Goal: Transaction & Acquisition: Purchase product/service

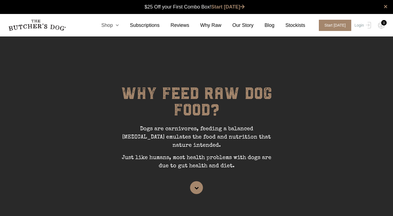
click at [118, 24] on icon at bounding box center [116, 25] width 6 height 5
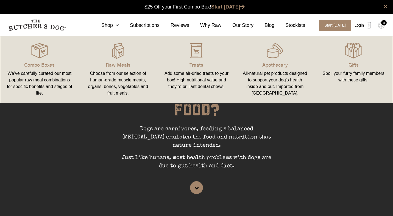
click at [355, 26] on link "Login" at bounding box center [362, 25] width 18 height 11
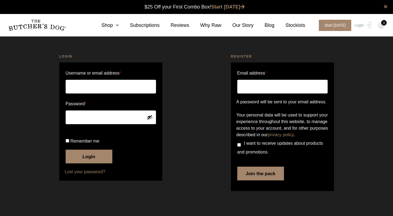
scroll to position [0, 0]
type input "[PERSON_NAME][EMAIL_ADDRESS][PERSON_NAME][DOMAIN_NAME]"
click at [89, 164] on button "Login" at bounding box center [89, 157] width 47 height 14
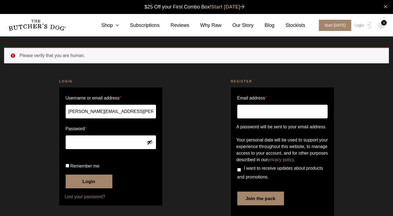
scroll to position [0, 0]
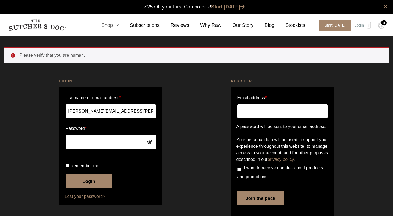
click at [111, 24] on link "Shop" at bounding box center [104, 25] width 29 height 7
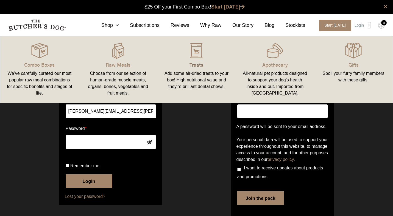
click at [198, 65] on p "Treats" at bounding box center [196, 64] width 65 height 7
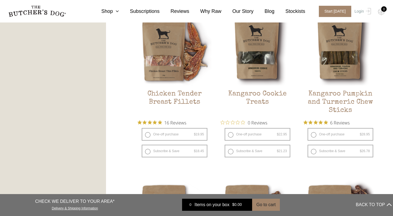
scroll to position [331, 0]
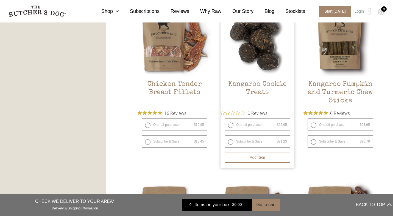
click at [228, 128] on label "One-off purchase $ 22.95 — or subscribe and save 7.5%" at bounding box center [257, 125] width 66 height 13
radio input "true"
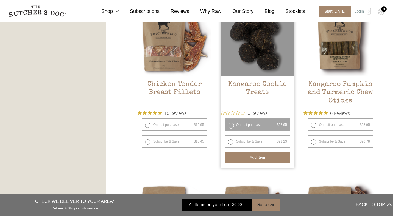
click at [247, 158] on button "Add item" at bounding box center [257, 157] width 66 height 11
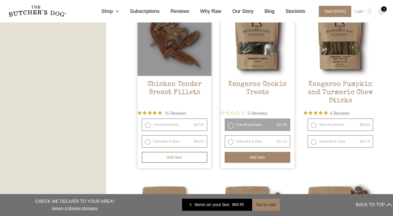
click at [149, 126] on label "One-off purchase $ 19.95 — or subscribe and save 7.5%" at bounding box center [175, 125] width 66 height 13
radio input "true"
radio input "false"
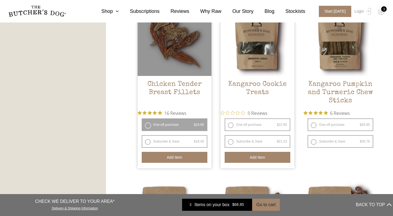
click at [174, 157] on button "Add item" at bounding box center [175, 157] width 66 height 11
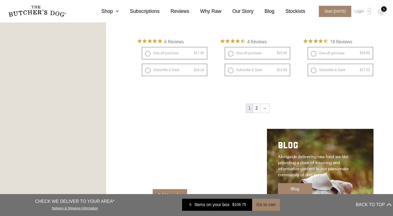
scroll to position [752, 0]
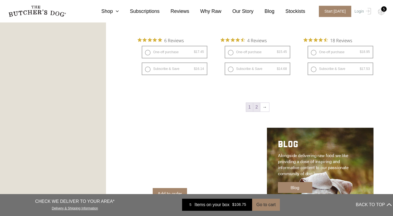
click at [256, 108] on link "2" at bounding box center [256, 107] width 7 height 9
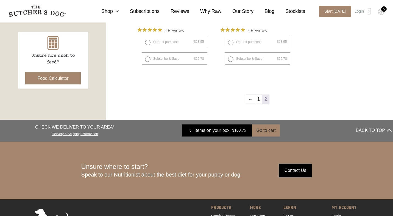
scroll to position [254, 0]
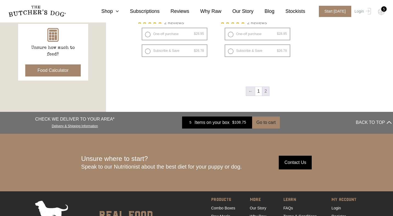
click at [252, 91] on link "←" at bounding box center [250, 91] width 9 height 9
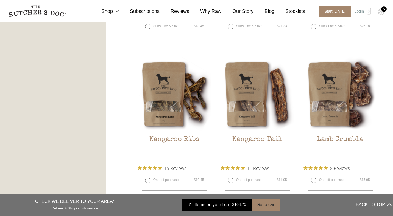
scroll to position [477, 0]
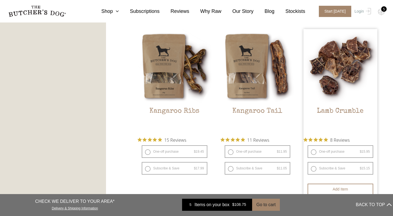
click at [313, 151] on label "One-off purchase $ 15.95 — or subscribe and save 5%" at bounding box center [340, 151] width 66 height 13
radio input "true"
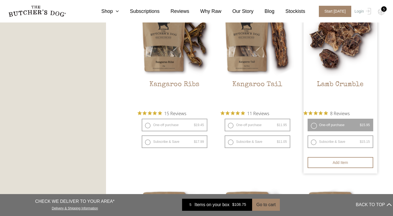
scroll to position [532, 0]
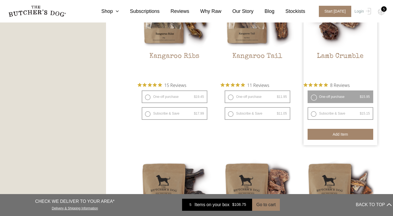
click at [336, 133] on button "Add item" at bounding box center [340, 134] width 66 height 11
click at [336, 136] on button "Add item" at bounding box center [340, 134] width 66 height 11
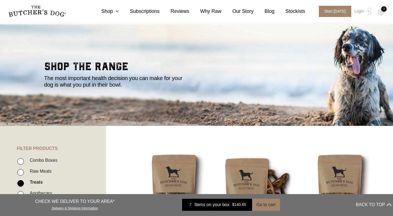
scroll to position [0, 0]
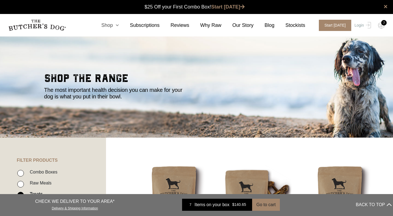
click at [111, 24] on link "Shop" at bounding box center [104, 25] width 29 height 7
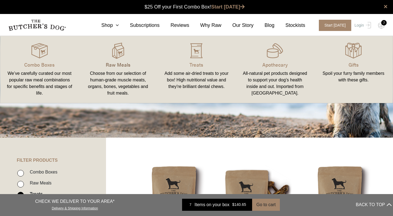
click at [117, 63] on p "Raw Meals" at bounding box center [117, 64] width 65 height 7
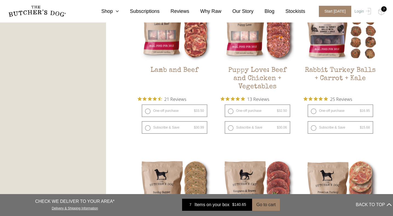
scroll to position [515, 0]
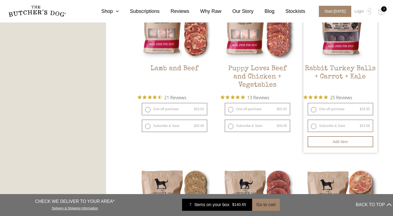
click at [314, 109] on label "One-off purchase $ 16.95 — or subscribe and save 7.5%" at bounding box center [340, 109] width 66 height 13
radio input "true"
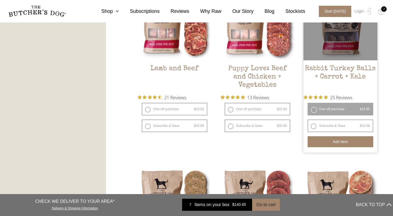
click at [334, 141] on button "Add item" at bounding box center [340, 141] width 66 height 11
click at [334, 141] on button "Add more" at bounding box center [340, 141] width 66 height 11
click at [334, 142] on button "Add more" at bounding box center [340, 141] width 66 height 11
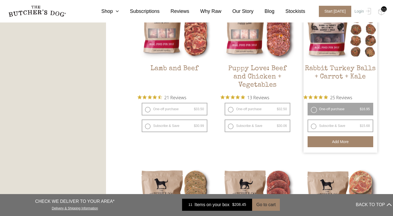
click at [381, 9] on div "11" at bounding box center [383, 8] width 5 height 5
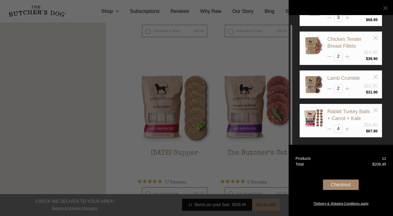
scroll to position [623, 0]
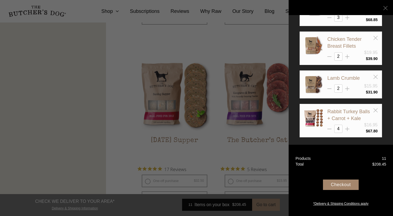
click at [305, 157] on div "Products" at bounding box center [302, 159] width 15 height 6
